Goal: Task Accomplishment & Management: Manage account settings

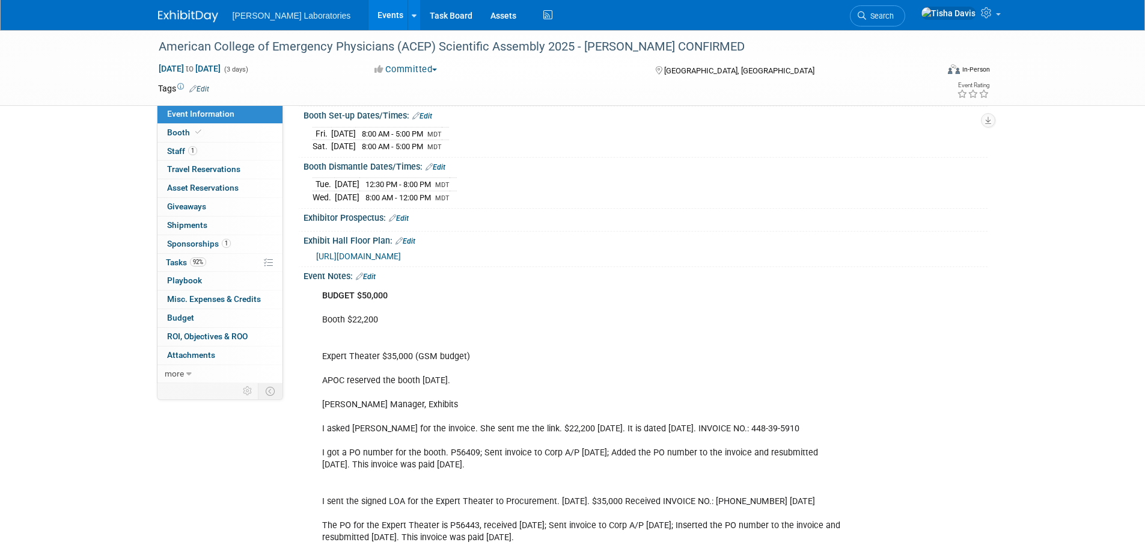
scroll to position [150, 0]
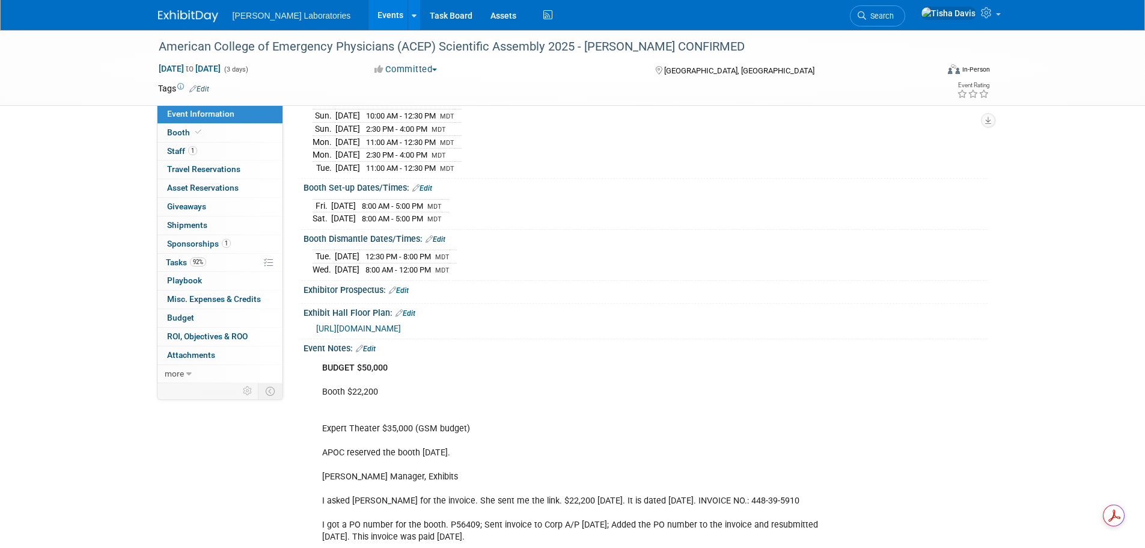
click at [371, 189] on link "Edit" at bounding box center [366, 348] width 20 height 8
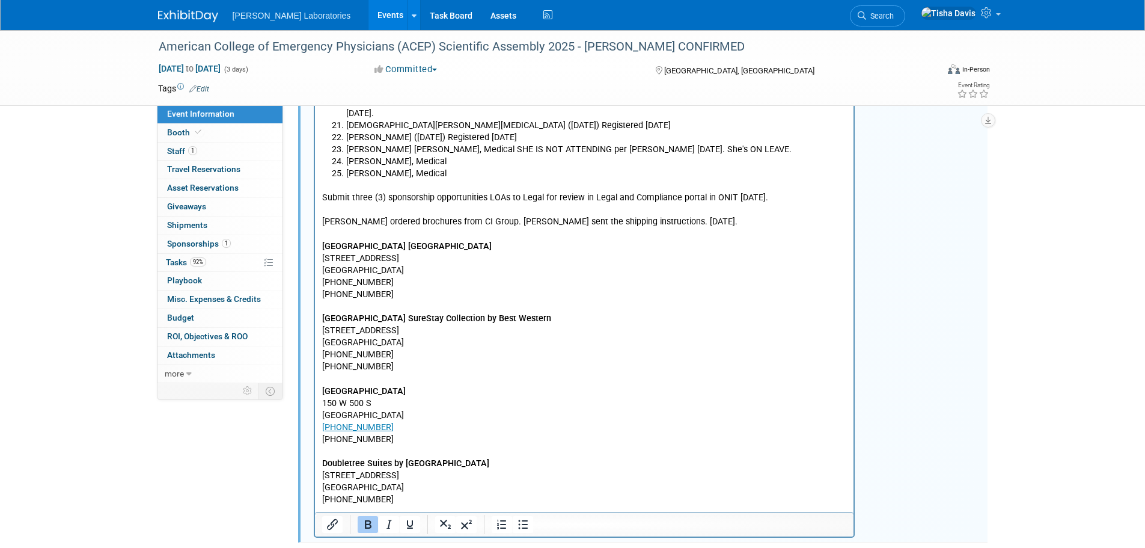
scroll to position [2544, 0]
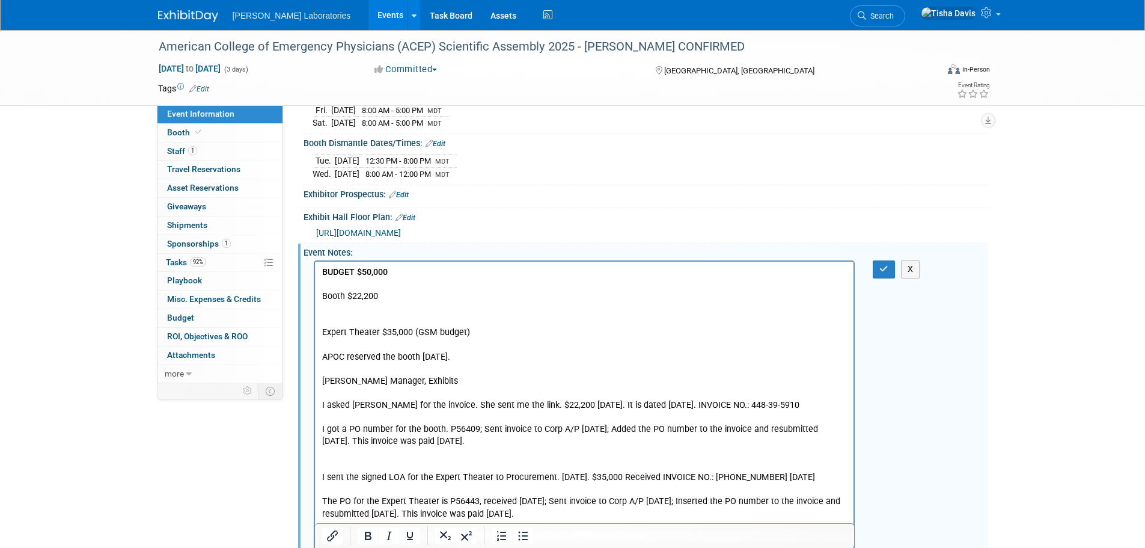
scroll to position [200, 0]
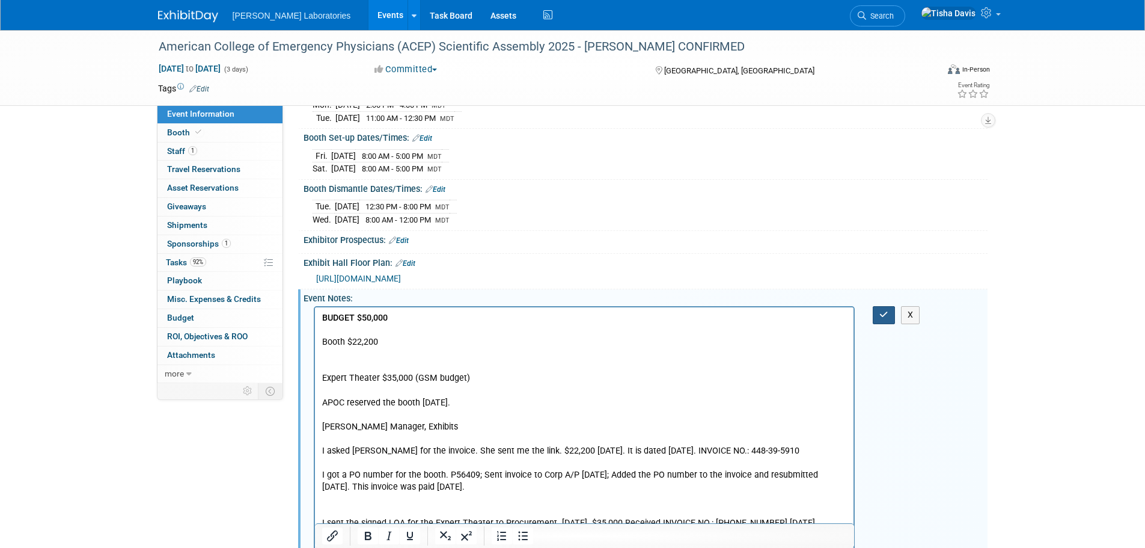
click at [487, 189] on button "button" at bounding box center [884, 314] width 22 height 17
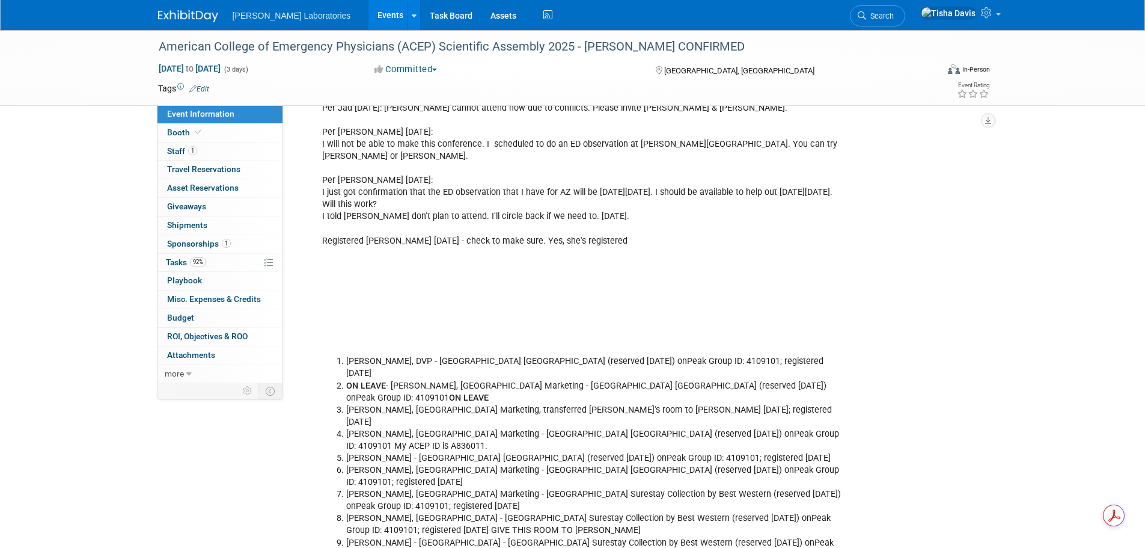
scroll to position [1883, 0]
click at [368, 14] on link "Events" at bounding box center [390, 15] width 44 height 30
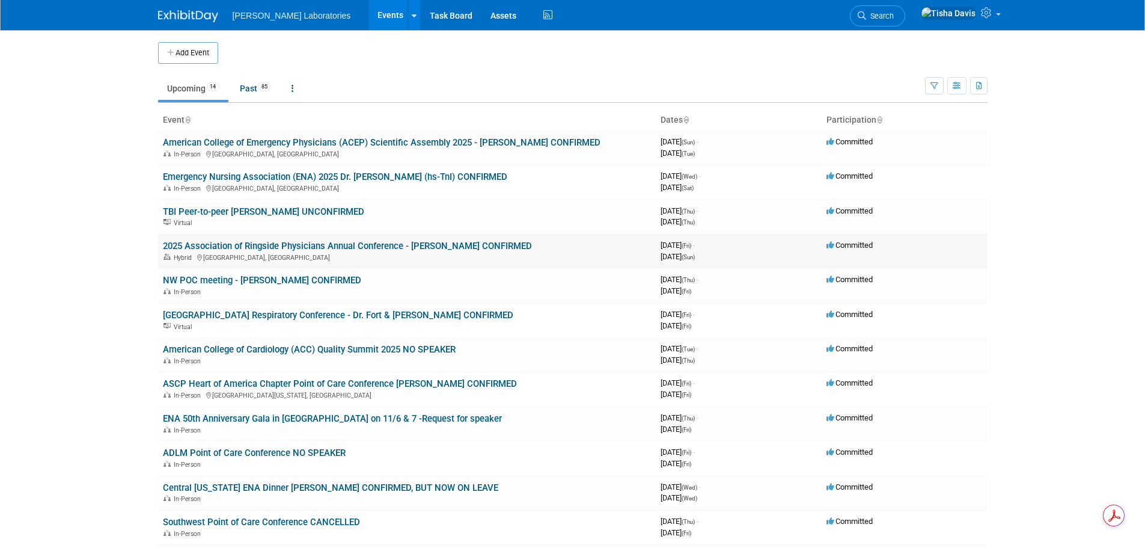
click at [238, 243] on link "2025 Association of Ringside Physicians Annual Conference - [PERSON_NAME] CONFI…" at bounding box center [347, 245] width 369 height 11
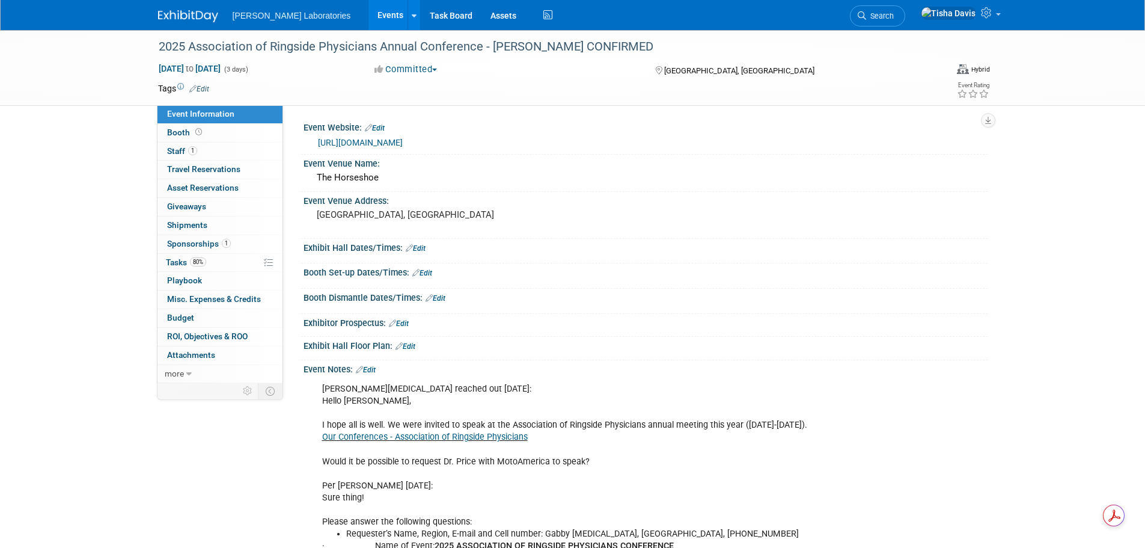
click at [374, 368] on link "Edit" at bounding box center [366, 369] width 20 height 8
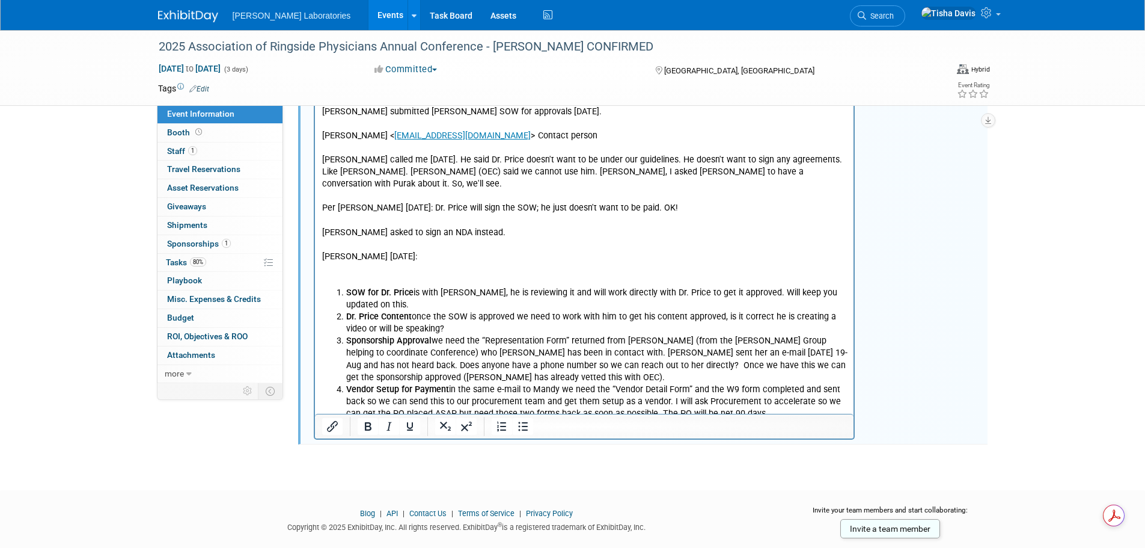
scroll to position [1981, 0]
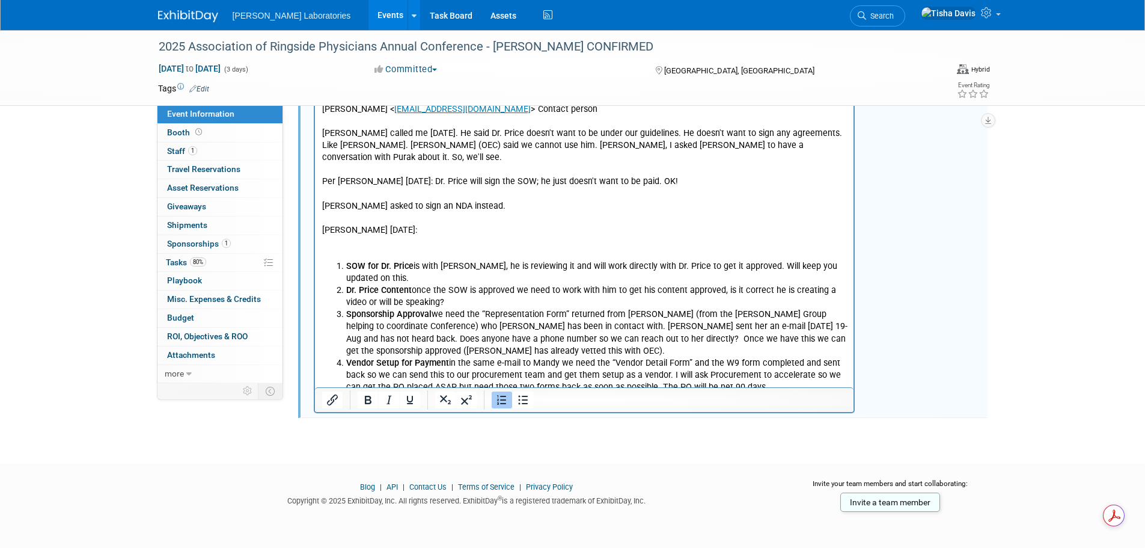
click at [765, 358] on li "Vendor Setup for Payment in the same e-mail to Mandy we need the “Vendor Detail…" at bounding box center [596, 376] width 501 height 36
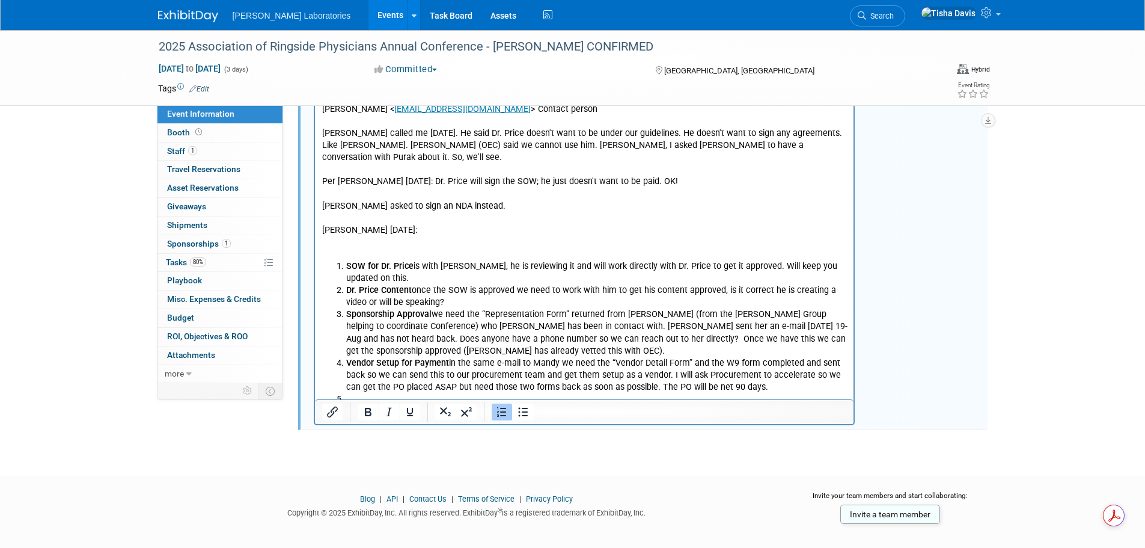
click at [505, 413] on icon "Numbered list" at bounding box center [502, 412] width 14 height 14
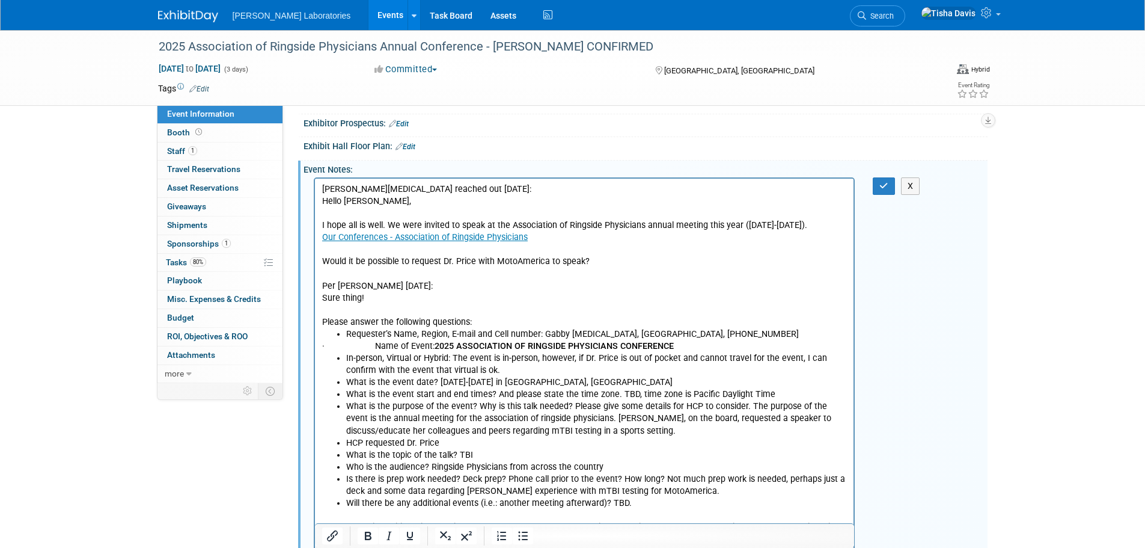
scroll to position [178, 0]
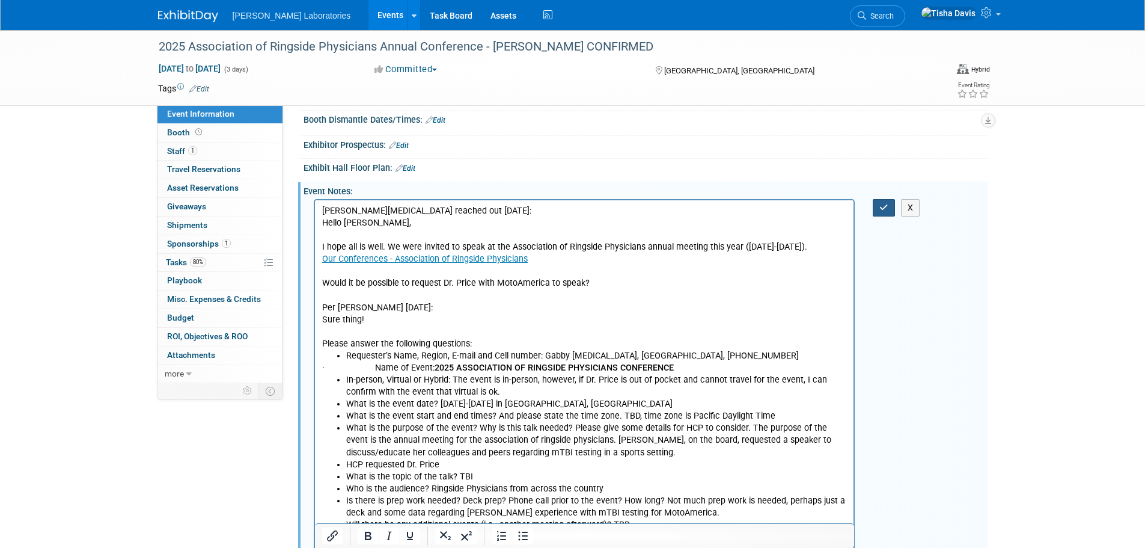
click at [876, 203] on button "button" at bounding box center [884, 207] width 22 height 17
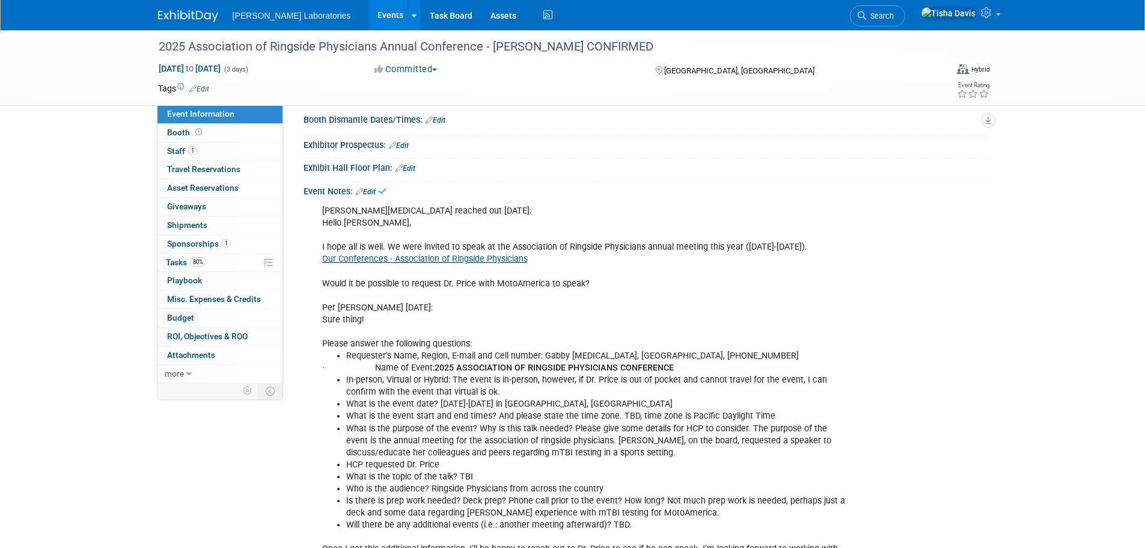
click at [368, 13] on link "Events" at bounding box center [390, 15] width 44 height 30
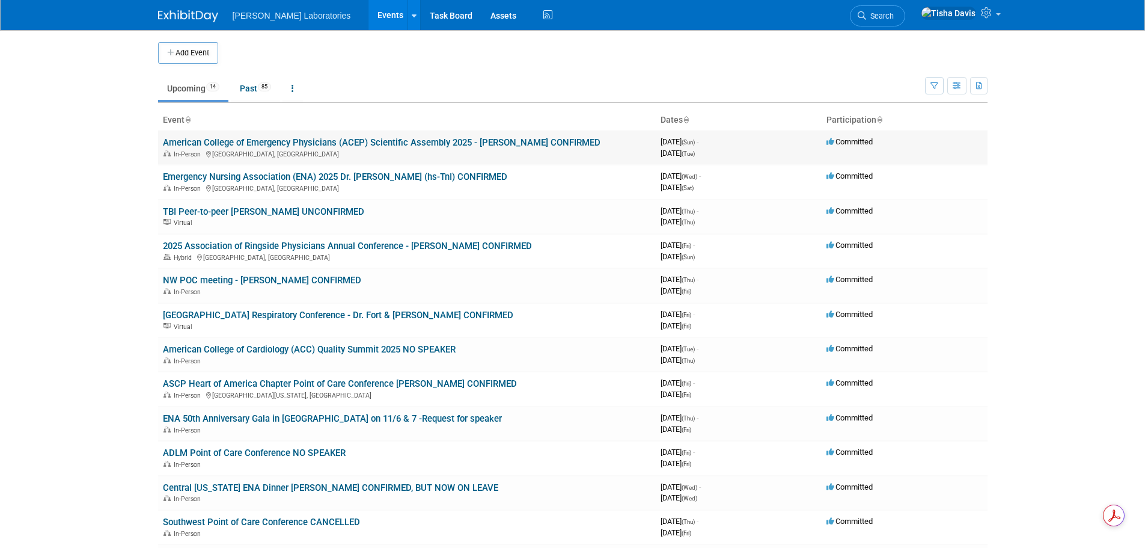
click at [278, 143] on link "American College of Emergency Physicians (ACEP) Scientific Assembly 2025 - [PER…" at bounding box center [382, 142] width 438 height 11
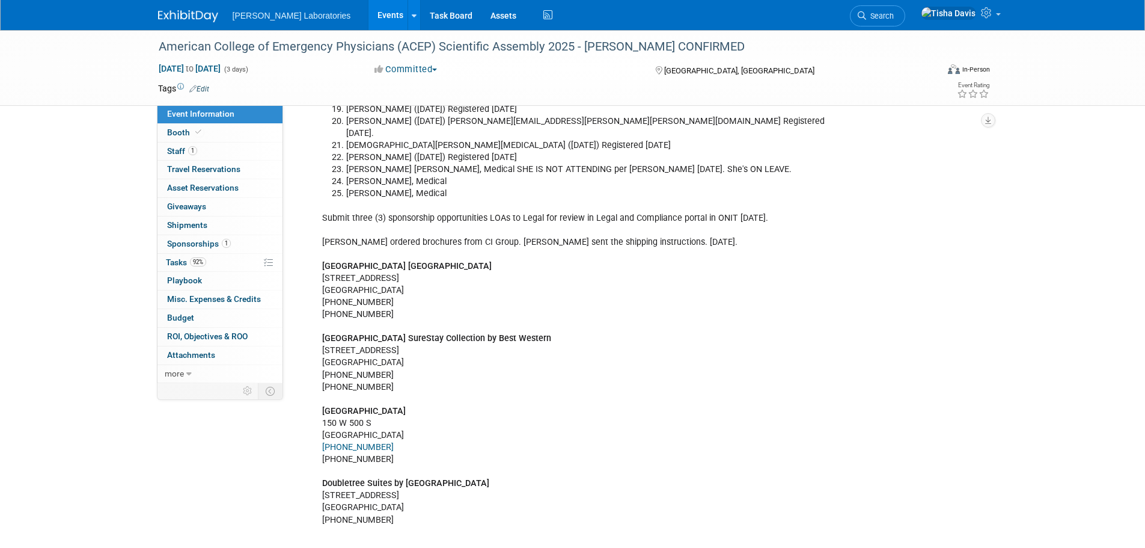
scroll to position [2480, 0]
